Goal: Obtain resource: Download file/media

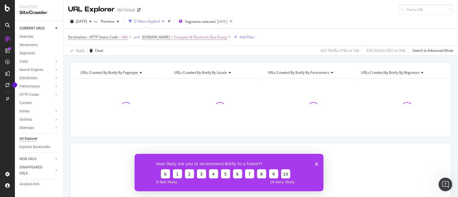
click at [318, 164] on icon "Close survey" at bounding box center [316, 163] width 3 height 3
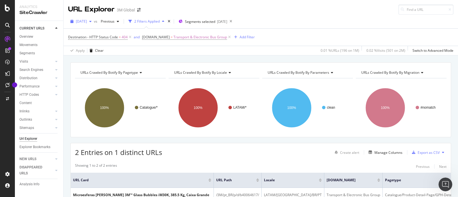
click at [94, 21] on div "button" at bounding box center [90, 21] width 7 height 3
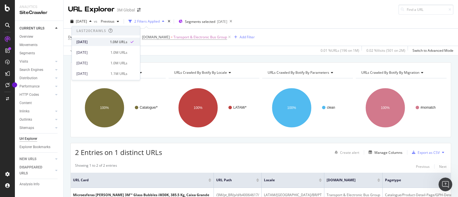
click at [112, 41] on div "1.0M URLs" at bounding box center [118, 41] width 17 height 5
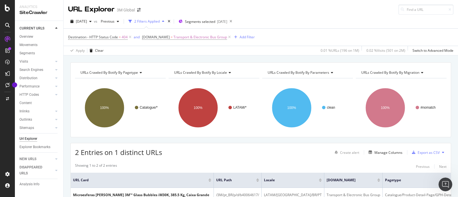
click at [320, 9] on div "URL Explorer 3M Global" at bounding box center [260, 7] width 394 height 15
click at [227, 37] on icon at bounding box center [229, 37] width 5 height 6
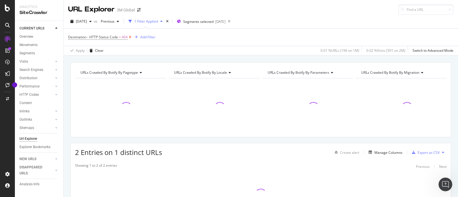
click at [129, 36] on icon at bounding box center [130, 37] width 5 height 6
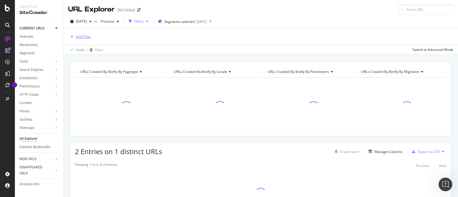
click at [77, 35] on div "Add Filter" at bounding box center [83, 36] width 15 height 5
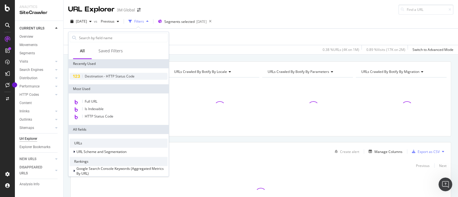
click at [132, 75] on span "Destination - HTTP Status Code" at bounding box center [110, 76] width 50 height 5
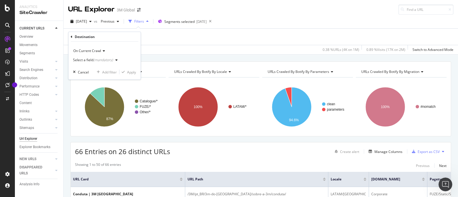
click at [116, 60] on icon "button" at bounding box center [116, 59] width 2 height 3
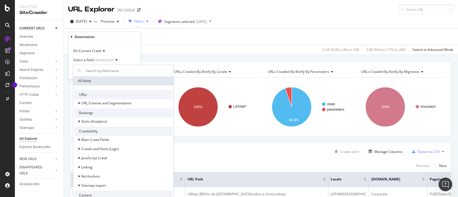
click at [116, 60] on icon "button" at bounding box center [116, 59] width 2 height 3
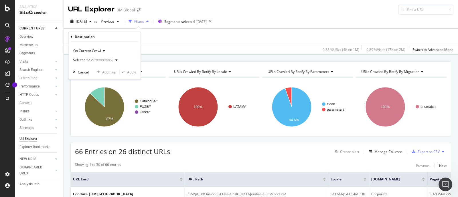
click at [115, 59] on icon "button" at bounding box center [116, 59] width 2 height 3
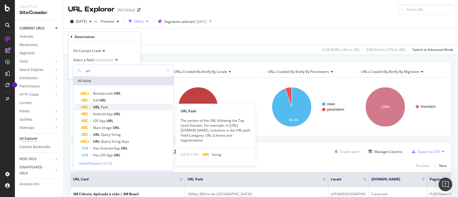
type input "url"
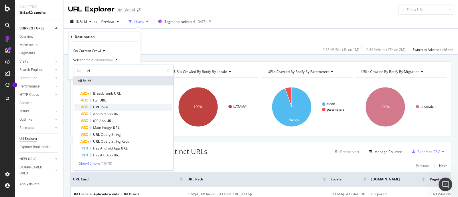
click at [108, 106] on div "URL Path" at bounding box center [126, 107] width 91 height 7
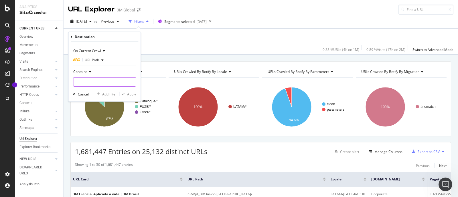
click at [96, 80] on input "text" at bounding box center [104, 81] width 62 height 9
type input "/ij280/"
click at [130, 93] on div "Apply" at bounding box center [131, 94] width 9 height 5
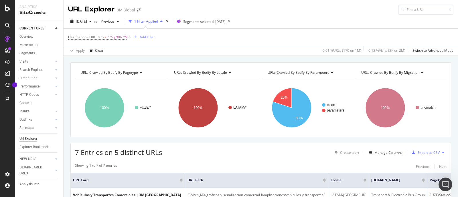
click at [298, 6] on div "URL Explorer 3M Global" at bounding box center [260, 7] width 394 height 15
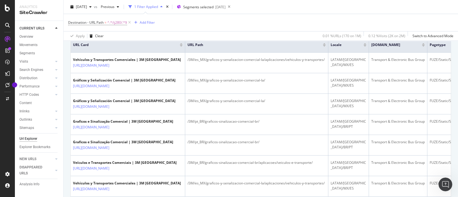
scroll to position [136, 0]
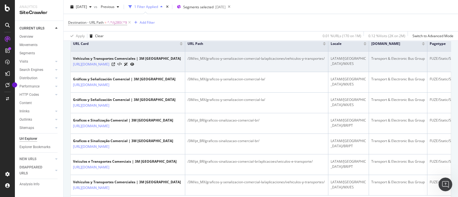
click at [408, 61] on div "Transport & Electronic Bus Group" at bounding box center [397, 58] width 53 height 5
click at [303, 62] on td "/3M/es_MX/graficos-y-senalizacion-comercial-la/aplicaciones/vehiculos-y-transpo…" at bounding box center [256, 61] width 143 height 21
click at [372, 69] on td "Transport & Electronic Bus Group" at bounding box center [398, 61] width 58 height 21
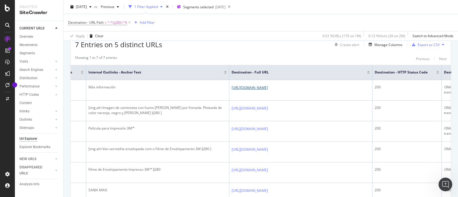
scroll to position [99, 0]
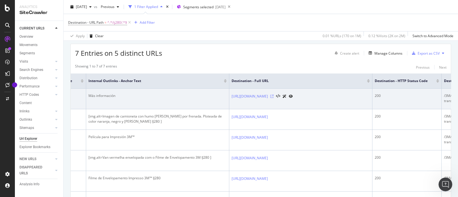
click at [273, 98] on icon at bounding box center [271, 96] width 3 height 3
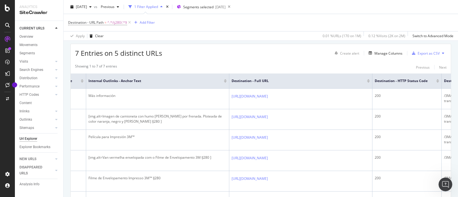
click at [439, 53] on button at bounding box center [442, 53] width 7 height 9
click at [424, 52] on span "Export XML Sitemaps" at bounding box center [412, 52] width 34 height 5
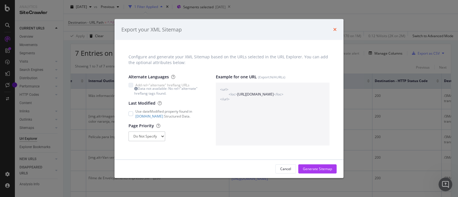
click at [336, 29] on icon "times" at bounding box center [334, 29] width 3 height 5
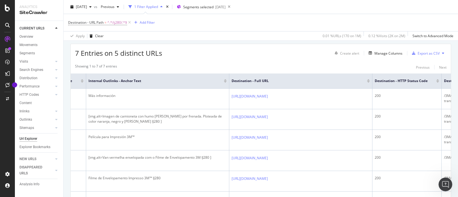
click at [442, 54] on icon at bounding box center [443, 52] width 2 height 3
click at [413, 53] on span "Export XML Sitemaps" at bounding box center [412, 52] width 34 height 5
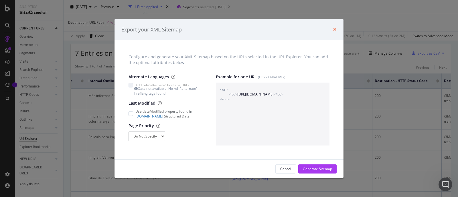
click at [333, 30] on icon "times" at bounding box center [334, 29] width 3 height 5
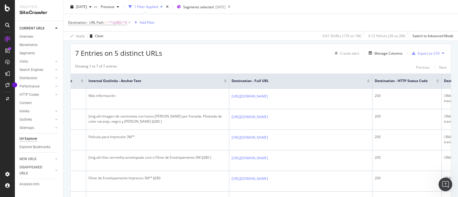
click at [442, 52] on icon at bounding box center [443, 52] width 2 height 3
click at [423, 53] on div "Export as CSV" at bounding box center [428, 53] width 22 height 5
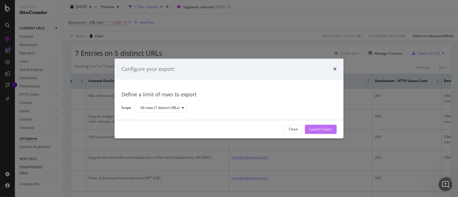
click at [309, 127] on div "Launch Export" at bounding box center [320, 129] width 23 height 5
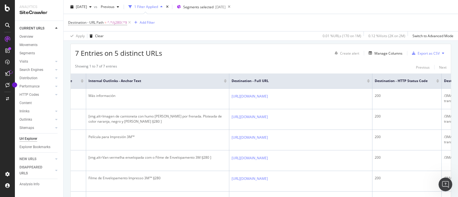
drag, startPoint x: 297, startPoint y: 70, endPoint x: 405, endPoint y: 71, distance: 108.1
click at [405, 71] on div "Showing 1 to 7 of 7 entries Previous Next URL Card URL Path locale DCSext.Busin…" at bounding box center [261, 153] width 380 height 184
click at [417, 51] on div "Export as CSV" at bounding box center [428, 53] width 22 height 5
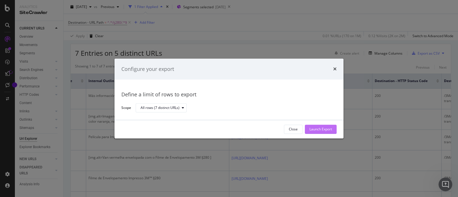
click at [326, 128] on div "Launch Export" at bounding box center [320, 129] width 23 height 5
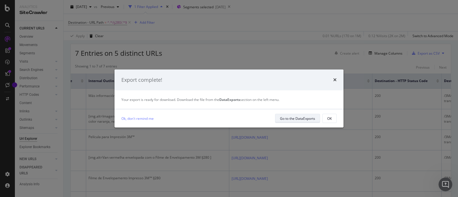
click at [302, 118] on div "Go to the DataExports" at bounding box center [297, 118] width 35 height 5
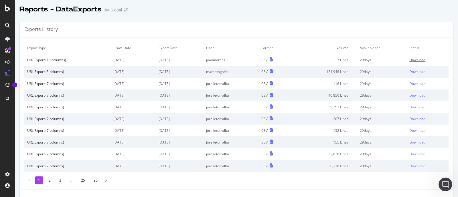
click at [411, 58] on div "Download" at bounding box center [417, 59] width 16 height 5
